Goal: Task Accomplishment & Management: Manage account settings

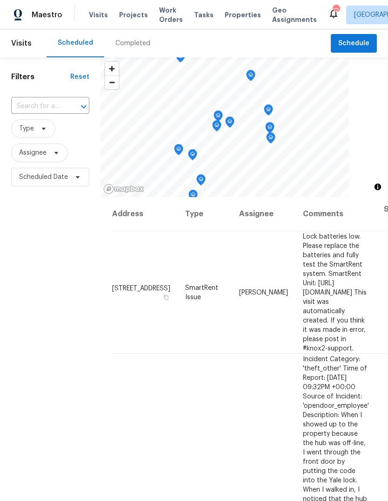
click at [235, 19] on span "Properties" at bounding box center [243, 14] width 36 height 9
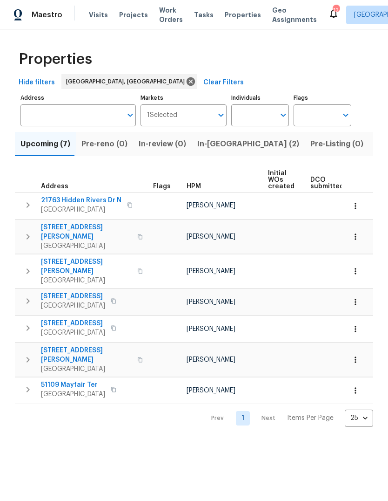
click at [375, 149] on span "Listed (17)" at bounding box center [394, 143] width 38 height 13
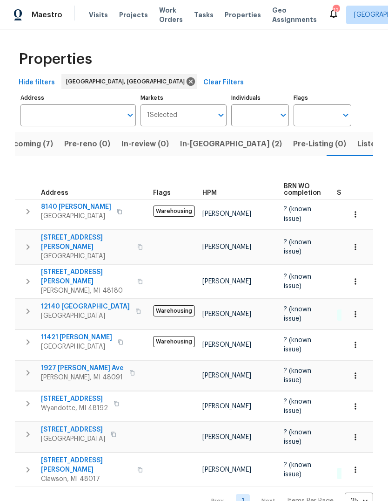
scroll to position [7, 0]
click at [358, 141] on span "Listed (17)" at bounding box center [377, 143] width 38 height 13
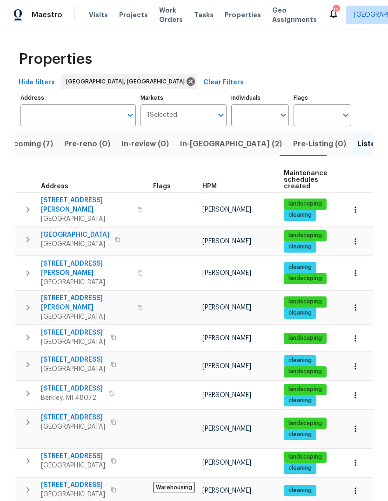
click at [196, 137] on span "In-reno (2)" at bounding box center [231, 143] width 102 height 13
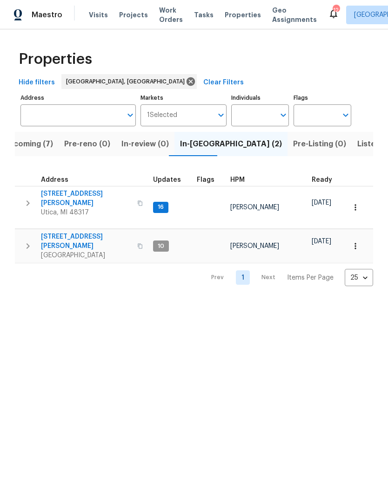
click at [102, 14] on span "Visits" at bounding box center [98, 14] width 19 height 9
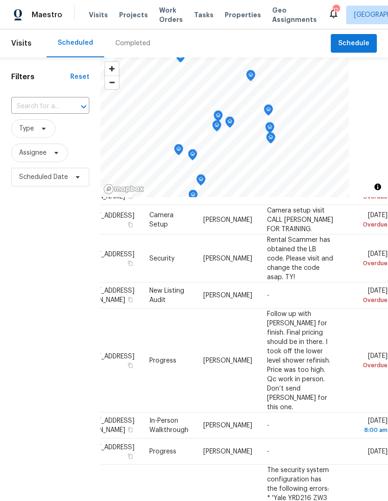
scroll to position [697, 82]
click at [0, 0] on icon at bounding box center [0, 0] width 0 height 0
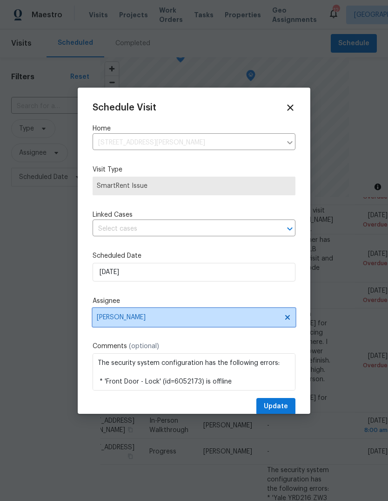
click at [177, 321] on span "[PERSON_NAME]" at bounding box center [188, 316] width 183 height 7
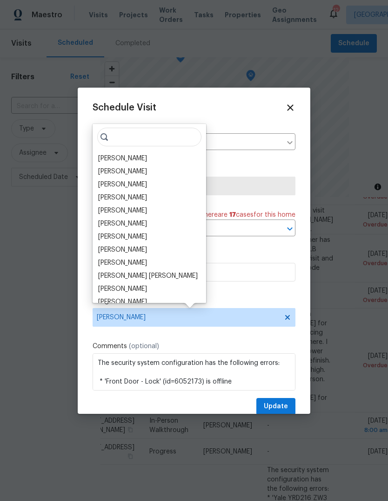
click at [127, 212] on div "Diana Brink" at bounding box center [122, 210] width 49 height 9
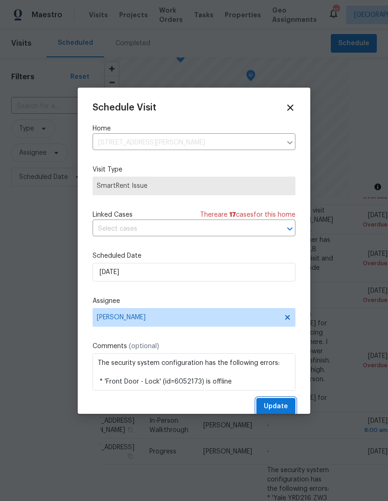
click at [286, 409] on span "Update" at bounding box center [276, 407] width 24 height 12
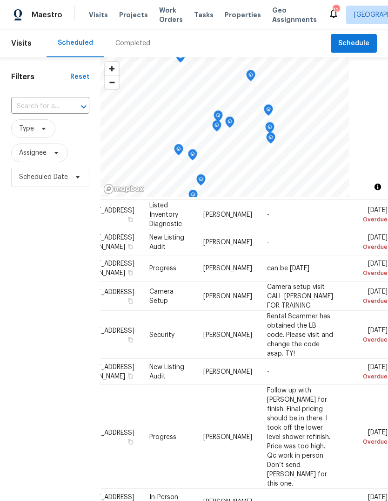
scroll to position [621, 82]
click at [0, 0] on span at bounding box center [0, 0] width 0 height 0
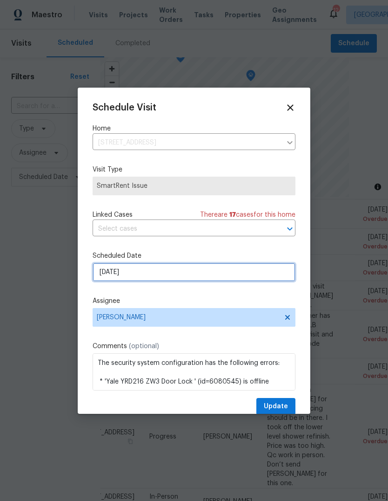
click at [194, 273] on input "8/20/2025" at bounding box center [194, 272] width 203 height 19
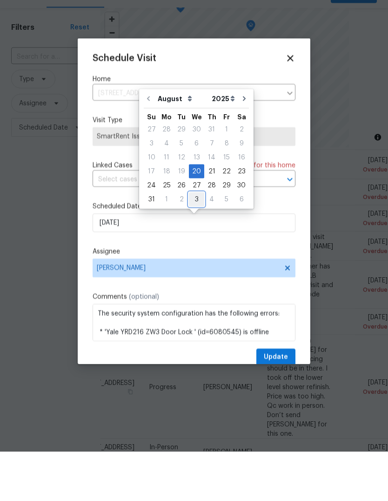
click at [192, 242] on div "3" at bounding box center [196, 248] width 15 height 13
type input "9/3/2025"
select select "8"
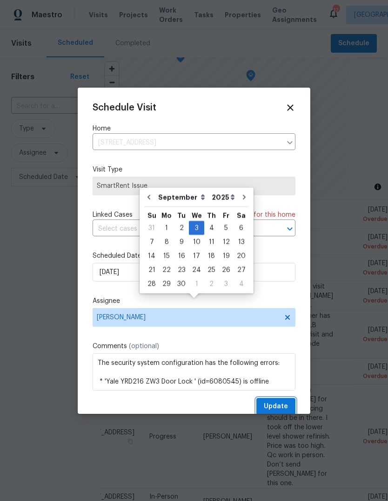
click at [279, 412] on span "Update" at bounding box center [276, 407] width 24 height 12
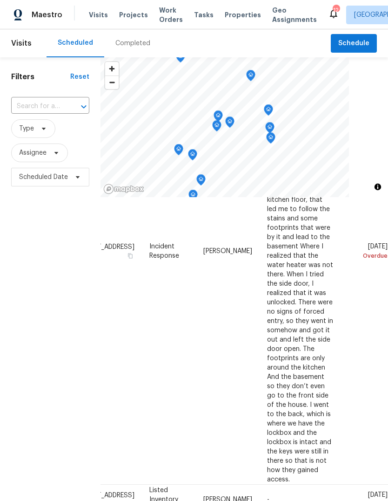
scroll to position [337, 82]
click at [0, 0] on icon at bounding box center [0, 0] width 0 height 0
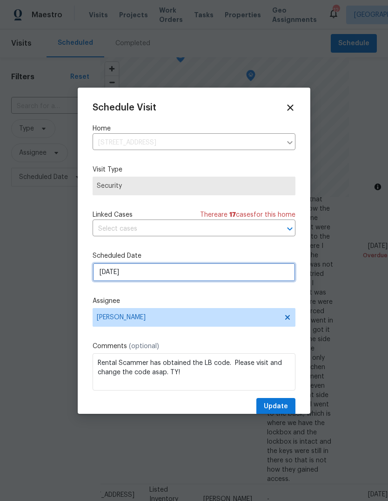
click at [196, 281] on input "8/19/2025" at bounding box center [194, 272] width 203 height 19
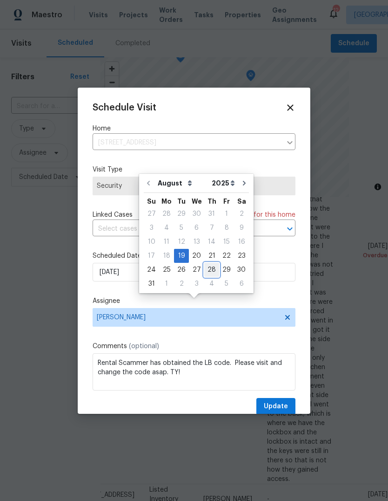
click at [206, 263] on div "28" at bounding box center [211, 269] width 15 height 13
type input "8/28/2025"
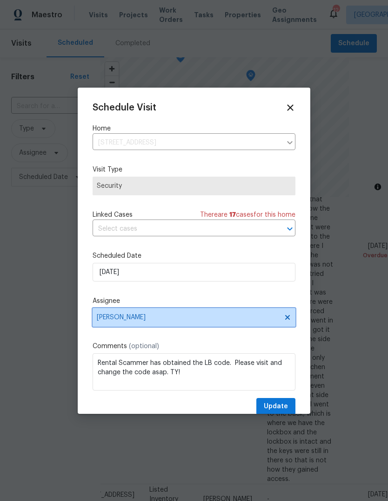
click at [191, 321] on span "[PERSON_NAME]" at bounding box center [188, 316] width 183 height 7
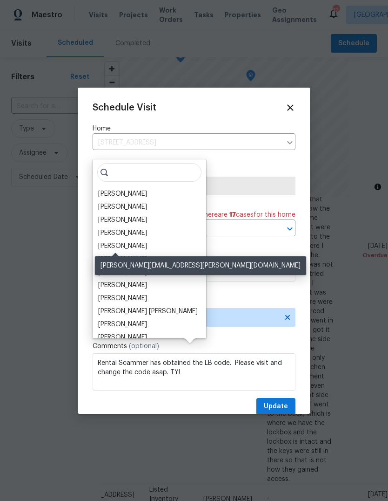
click at [126, 241] on div "Diana Brink" at bounding box center [122, 245] width 49 height 9
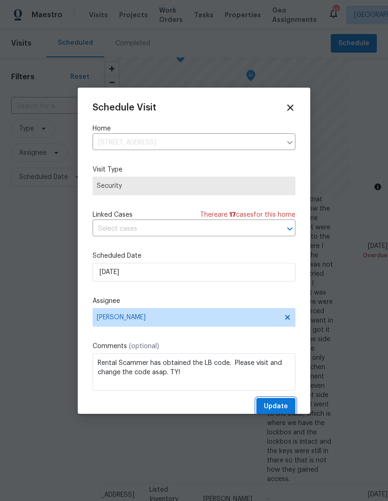
click at [279, 410] on span "Update" at bounding box center [276, 407] width 24 height 12
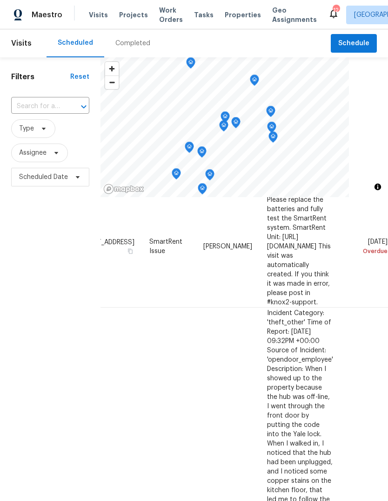
scroll to position [46, 82]
click at [0, 0] on span at bounding box center [0, 0] width 0 height 0
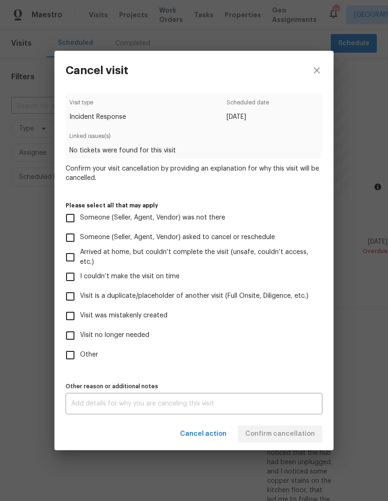
click at [208, 210] on label "Someone (Seller, Agent, Vendor) was not there" at bounding box center [188, 218] width 255 height 20
click at [80, 210] on input "Someone (Seller, Agent, Vendor) was not there" at bounding box center [71, 218] width 20 height 20
click at [203, 221] on span "Someone (Seller, Agent, Vendor) was not there" at bounding box center [152, 218] width 145 height 10
click at [80, 221] on input "Someone (Seller, Agent, Vendor) was not there" at bounding box center [71, 218] width 20 height 20
click at [214, 211] on label "Someone (Seller, Agent, Vendor) was not there" at bounding box center [188, 218] width 255 height 20
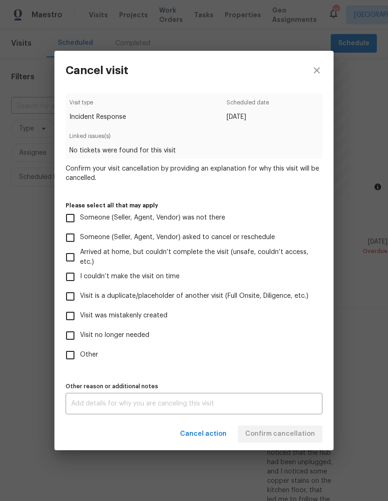
click at [80, 211] on input "Someone (Seller, Agent, Vendor) was not there" at bounding box center [71, 218] width 20 height 20
checkbox input "true"
click at [292, 432] on span "Confirm cancellation" at bounding box center [280, 434] width 70 height 12
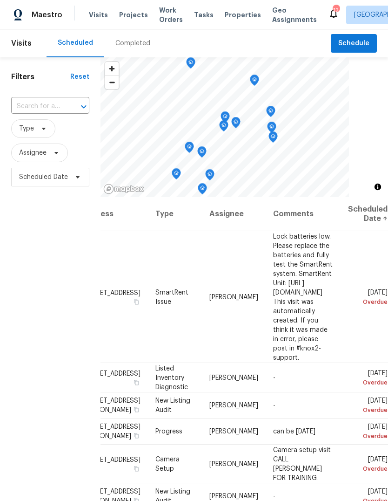
scroll to position [0, 82]
click at [0, 0] on span at bounding box center [0, 0] width 0 height 0
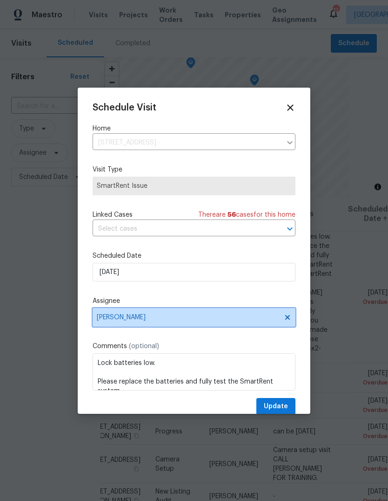
click at [211, 321] on span "[PERSON_NAME]" at bounding box center [188, 316] width 183 height 7
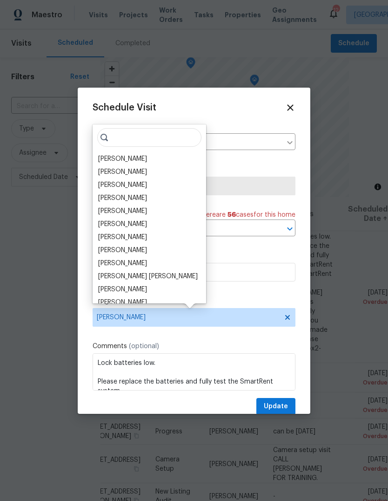
click at [252, 295] on div "Schedule Visit Home 30430 Utica Rd, Roseville, MI 48066 ​ Visit Type SmartRent …" at bounding box center [194, 258] width 203 height 313
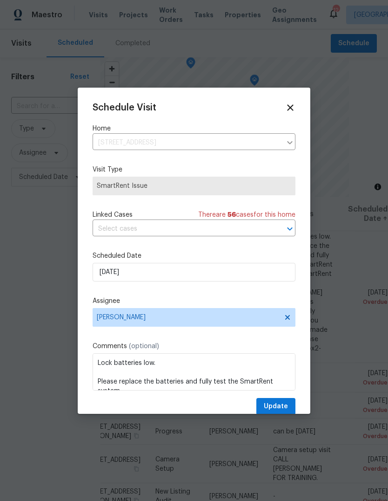
click at [220, 335] on div "Schedule Visit Home 30430 Utica Rd, Roseville, MI 48066 ​ Visit Type SmartRent …" at bounding box center [194, 258] width 203 height 313
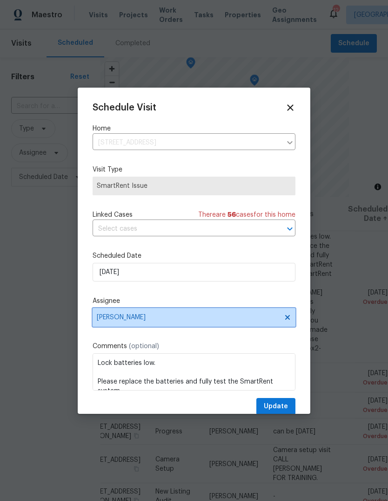
click at [218, 325] on span "[PERSON_NAME]" at bounding box center [194, 317] width 203 height 19
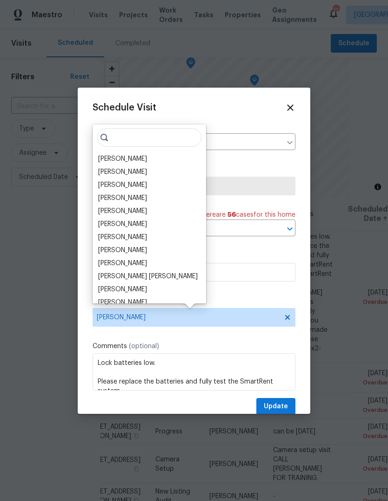
click at [137, 198] on div "[PERSON_NAME]" at bounding box center [122, 197] width 49 height 9
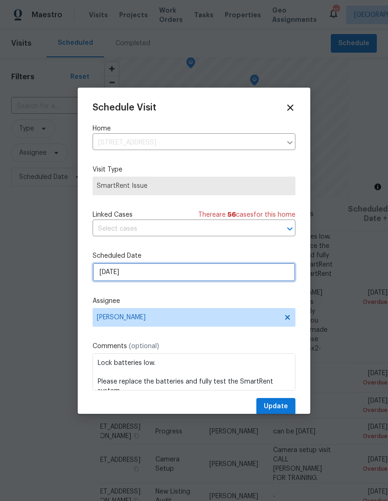
click at [171, 276] on input "8/14/2025" at bounding box center [194, 272] width 203 height 19
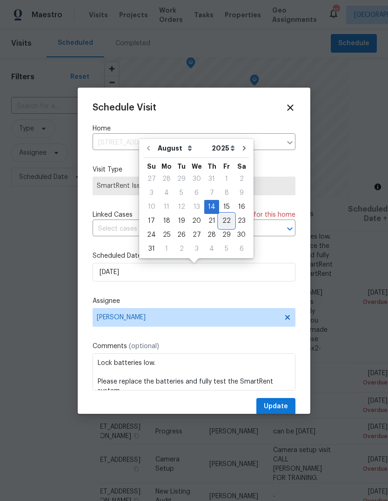
click at [219, 220] on div "22" at bounding box center [226, 220] width 15 height 13
type input "8/22/2025"
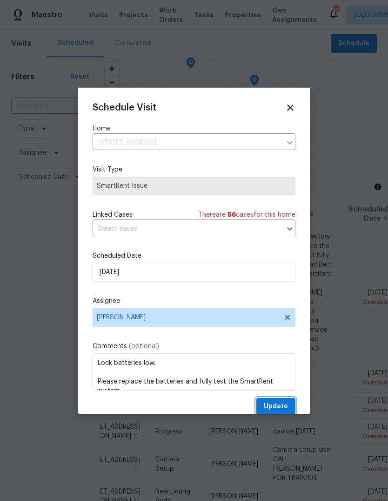
click at [281, 402] on span "Update" at bounding box center [276, 407] width 24 height 12
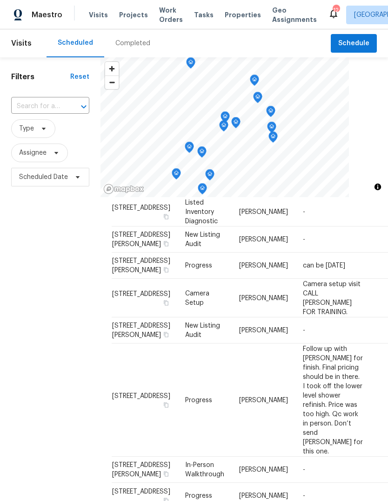
scroll to position [50, 0]
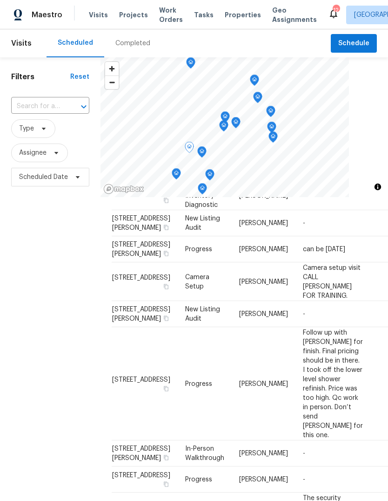
click at [0, 0] on icon at bounding box center [0, 0] width 0 height 0
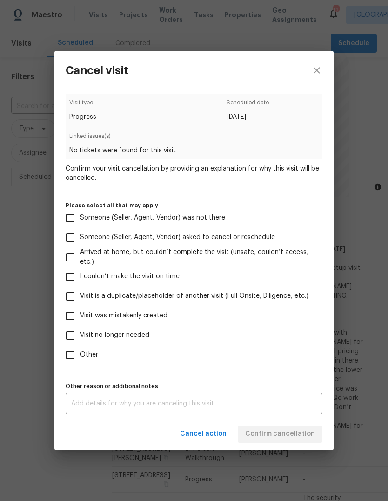
click at [199, 216] on span "Someone (Seller, Agent, Vendor) was not there" at bounding box center [152, 218] width 145 height 10
click at [80, 216] on input "Someone (Seller, Agent, Vendor) was not there" at bounding box center [71, 218] width 20 height 20
checkbox input "true"
click at [290, 428] on button "Confirm cancellation" at bounding box center [280, 433] width 85 height 17
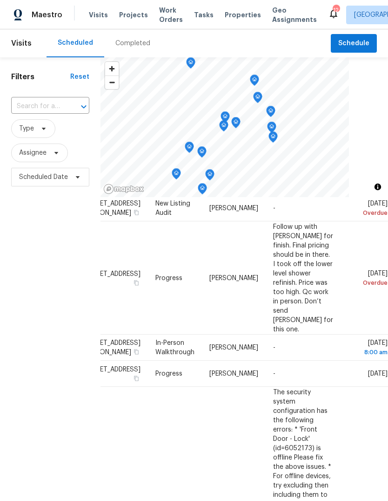
scroll to position [130, 82]
click at [0, 0] on span at bounding box center [0, 0] width 0 height 0
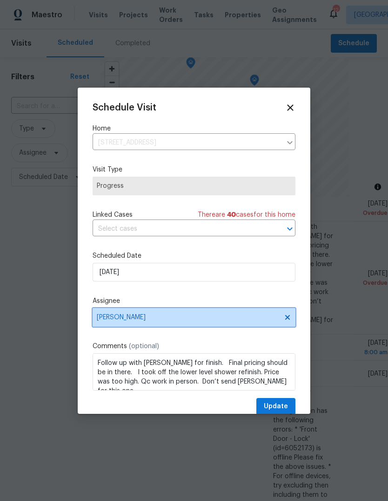
click at [167, 321] on span "[PERSON_NAME]" at bounding box center [188, 316] width 183 height 7
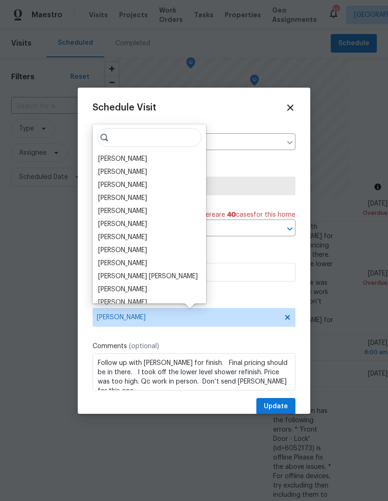
click at [133, 201] on div "[PERSON_NAME]" at bounding box center [122, 197] width 49 height 9
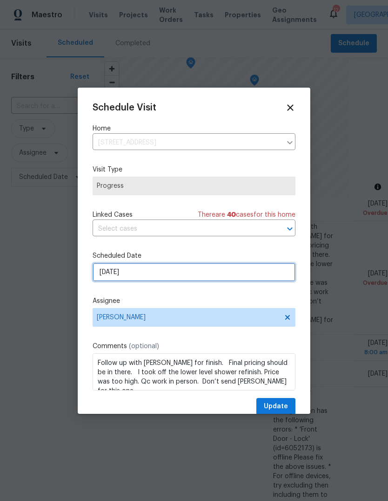
click at [156, 281] on input "8/19/2025" at bounding box center [194, 272] width 203 height 19
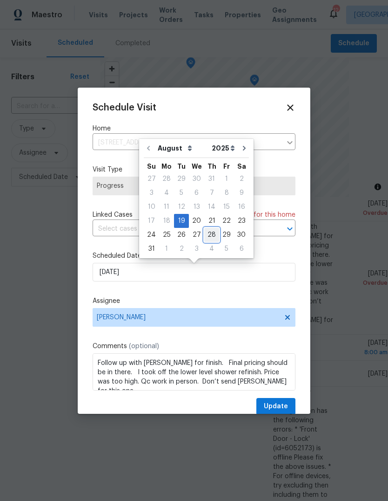
click at [206, 235] on div "28" at bounding box center [211, 234] width 15 height 13
type input "8/28/2025"
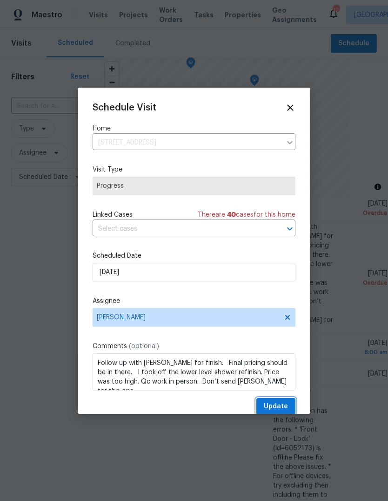
click at [272, 412] on span "Update" at bounding box center [276, 407] width 24 height 12
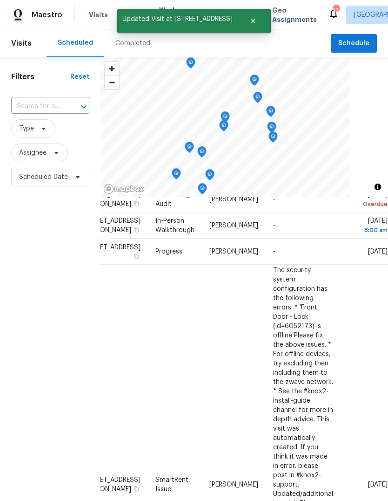
scroll to position [145, 42]
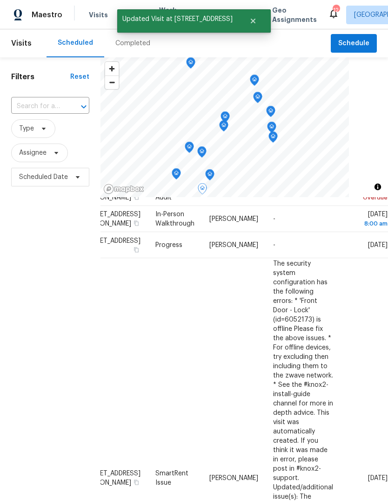
click at [341, 368] on td "The security system configuration has the following errors: * 'Front Door - Loc…" at bounding box center [303, 477] width 75 height 439
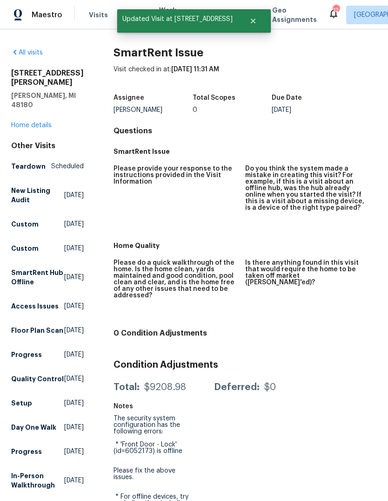
click at [91, 12] on span "Visits" at bounding box center [98, 14] width 19 height 9
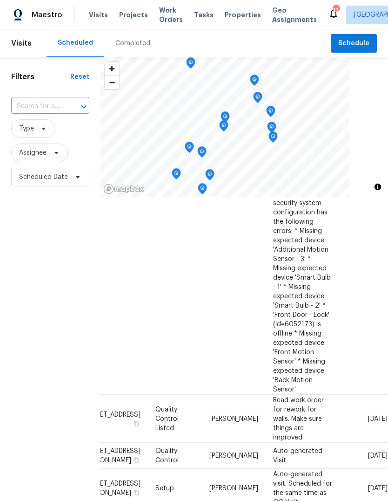
scroll to position [448, 82]
click at [0, 0] on icon at bounding box center [0, 0] width 0 height 0
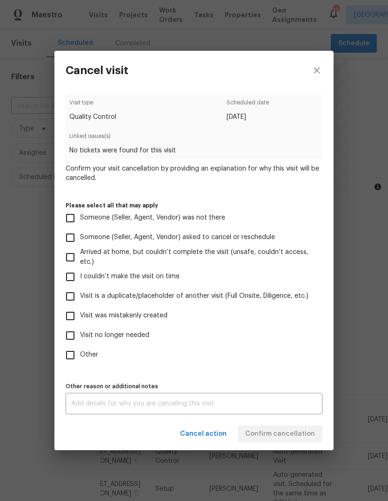
click at [195, 218] on span "Someone (Seller, Agent, Vendor) was not there" at bounding box center [152, 218] width 145 height 10
click at [80, 218] on input "Someone (Seller, Agent, Vendor) was not there" at bounding box center [71, 218] width 20 height 20
checkbox input "true"
click at [300, 434] on span "Confirm cancellation" at bounding box center [280, 434] width 70 height 12
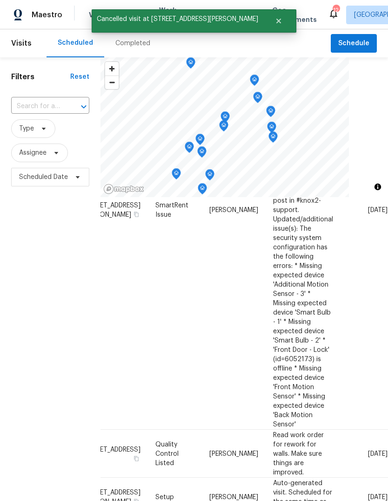
scroll to position [413, 82]
click at [0, 0] on icon at bounding box center [0, 0] width 0 height 0
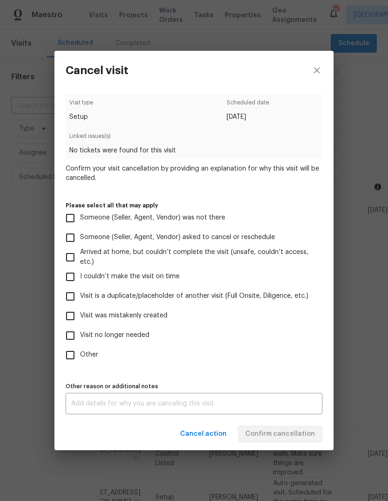
click at [206, 214] on span "Someone (Seller, Agent, Vendor) was not there" at bounding box center [152, 218] width 145 height 10
click at [80, 214] on input "Someone (Seller, Agent, Vendor) was not there" at bounding box center [71, 218] width 20 height 20
checkbox input "true"
click at [303, 429] on button "Confirm cancellation" at bounding box center [280, 433] width 85 height 17
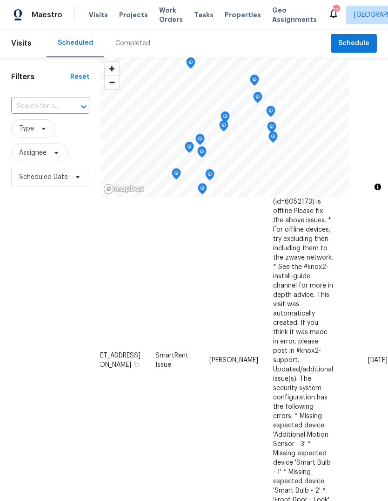
scroll to position [264, 38]
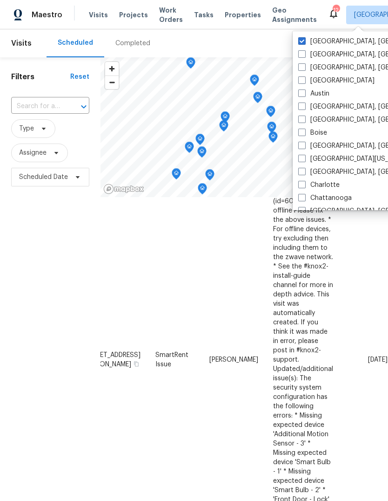
click at [330, 12] on icon at bounding box center [333, 13] width 7 height 9
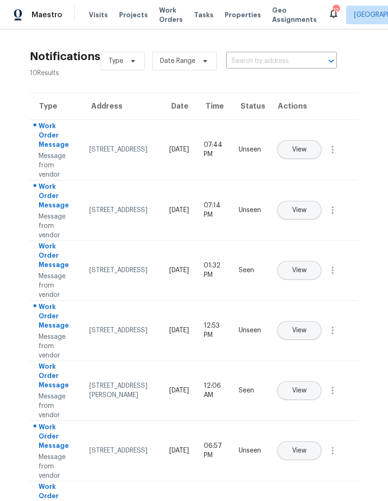
click at [322, 143] on button "View" at bounding box center [300, 149] width 44 height 19
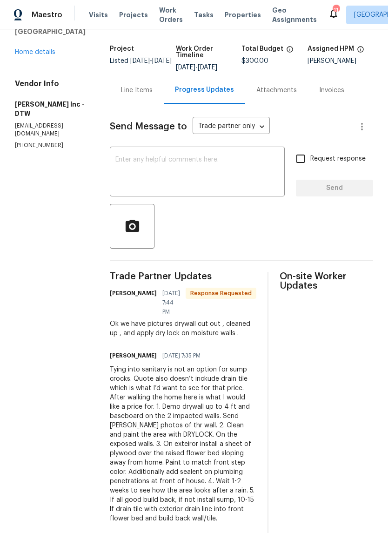
scroll to position [52, 0]
